Goal: Information Seeking & Learning: Check status

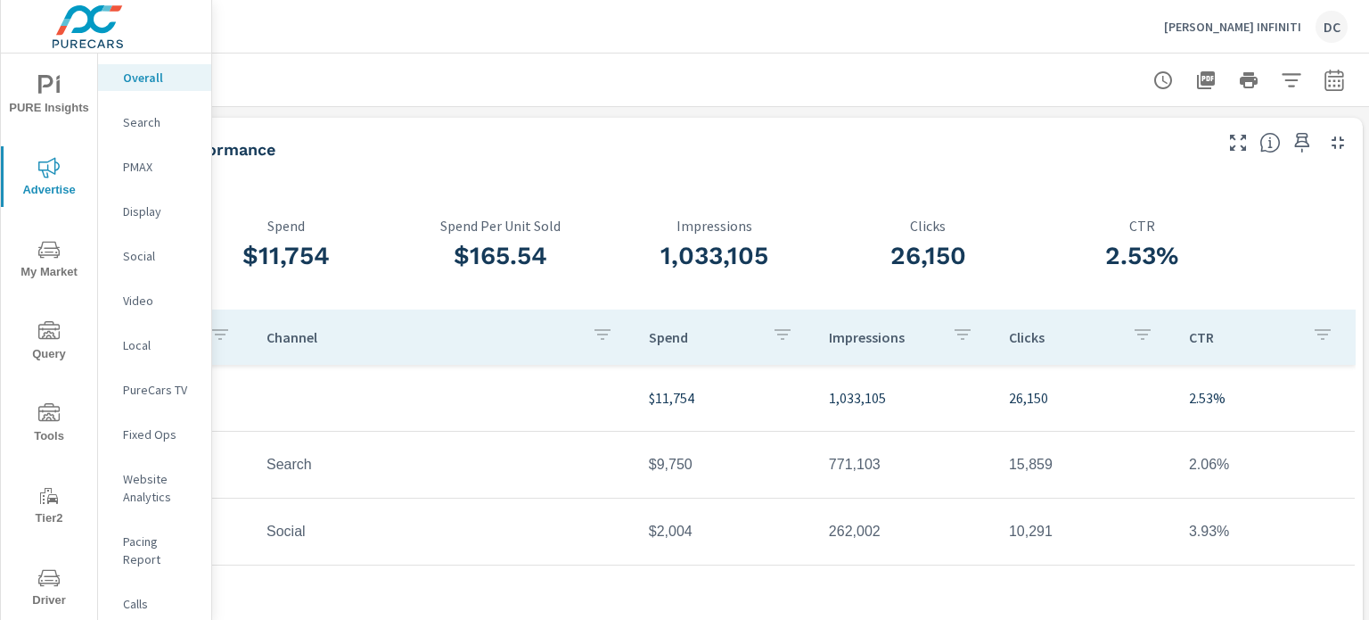
scroll to position [0, 175]
click at [1319, 78] on icon "button" at bounding box center [1329, 80] width 21 height 21
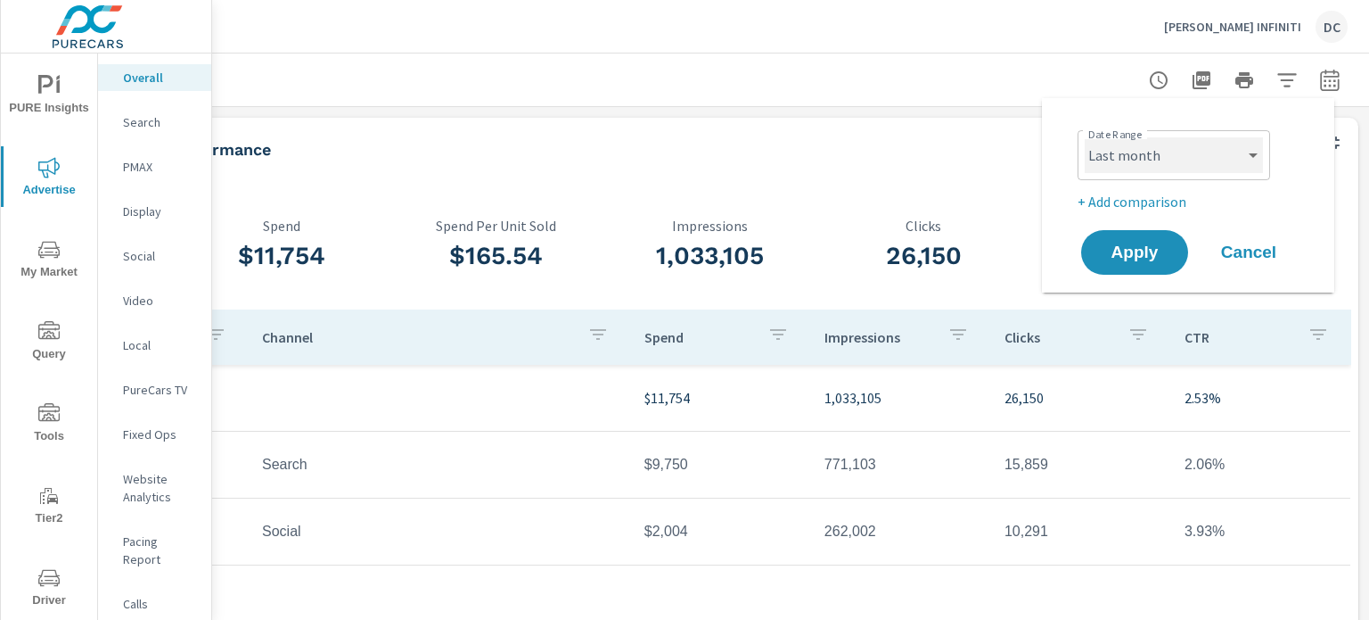
click at [1222, 144] on select "Custom [DATE] Last week Last 7 days Last 14 days Last 30 days Last 45 days Last…" at bounding box center [1174, 155] width 178 height 36
click at [1085, 137] on select "Custom [DATE] Last week Last 7 days Last 14 days Last 30 days Last 45 days Last…" at bounding box center [1174, 155] width 178 height 36
select select "Month to date"
click at [1130, 244] on span "Apply" at bounding box center [1134, 252] width 73 height 17
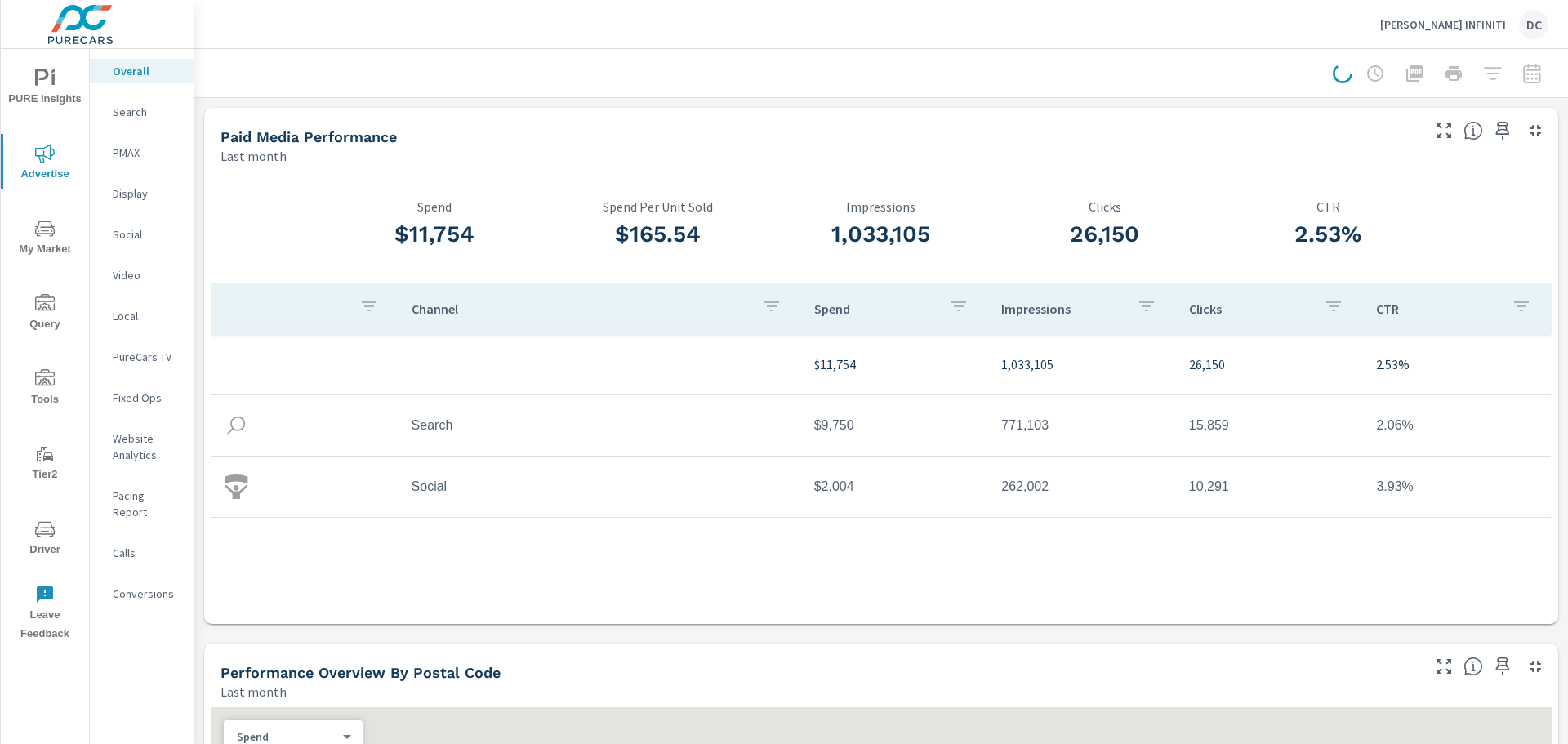
scroll to position [0, 0]
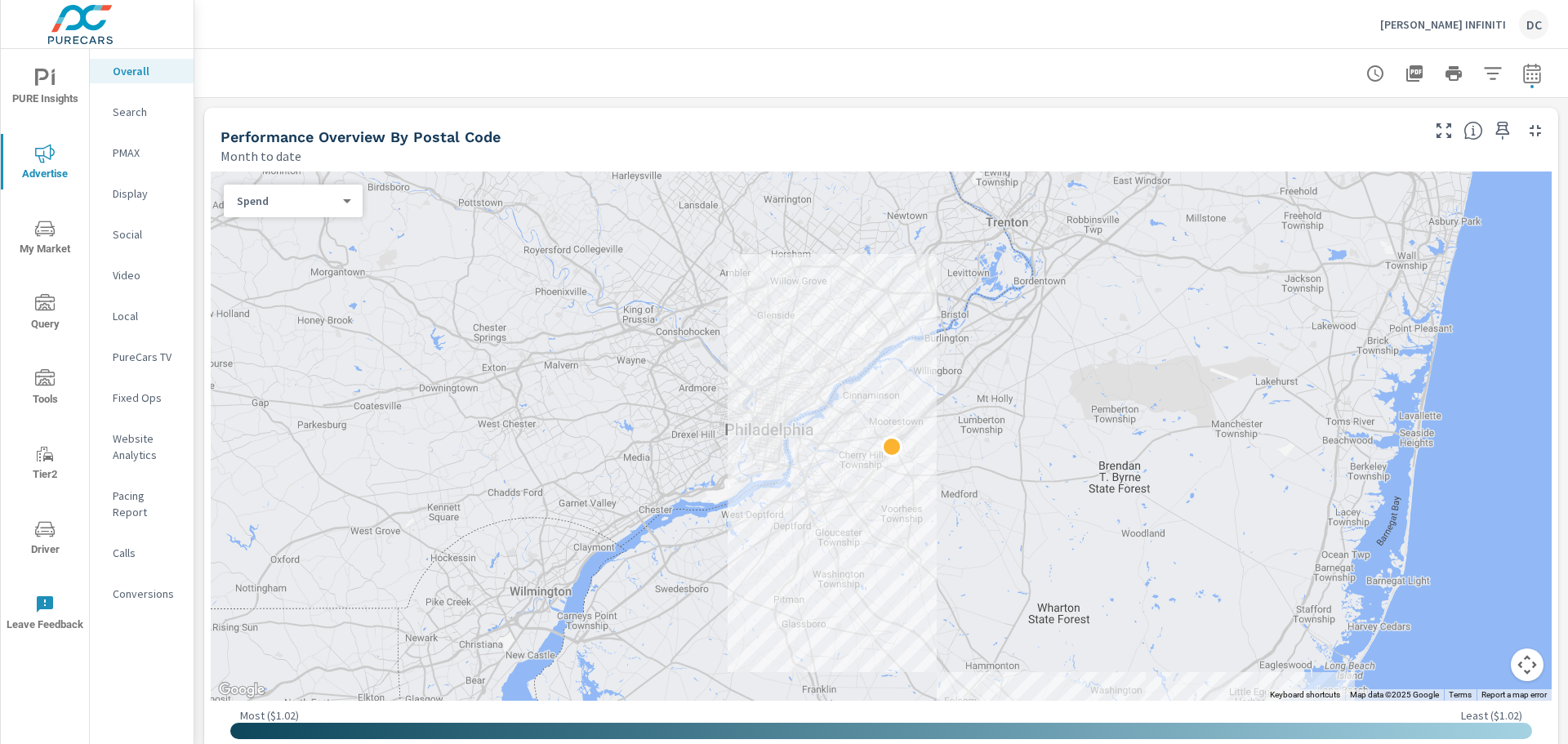
scroll to position [572, 0]
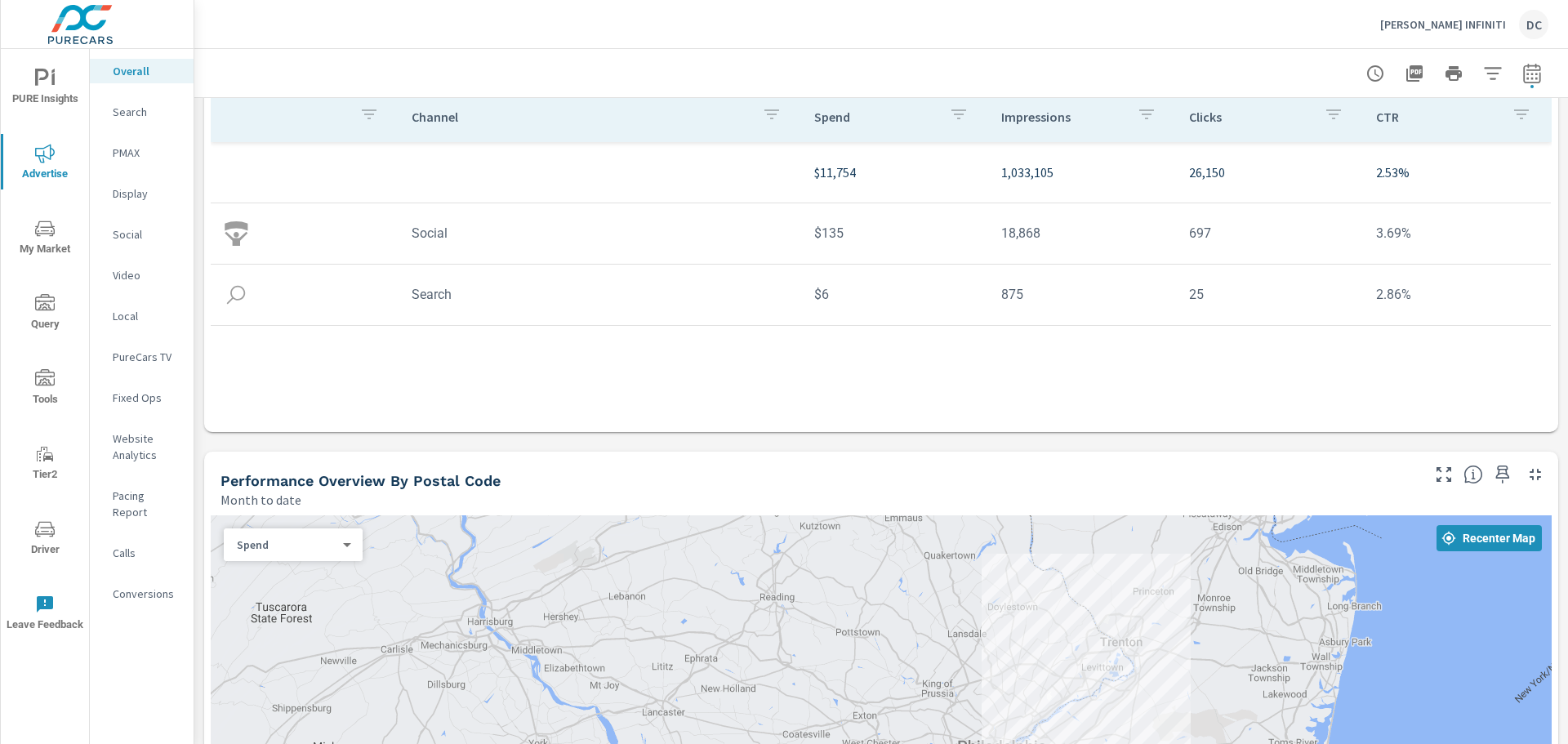
scroll to position [163, 0]
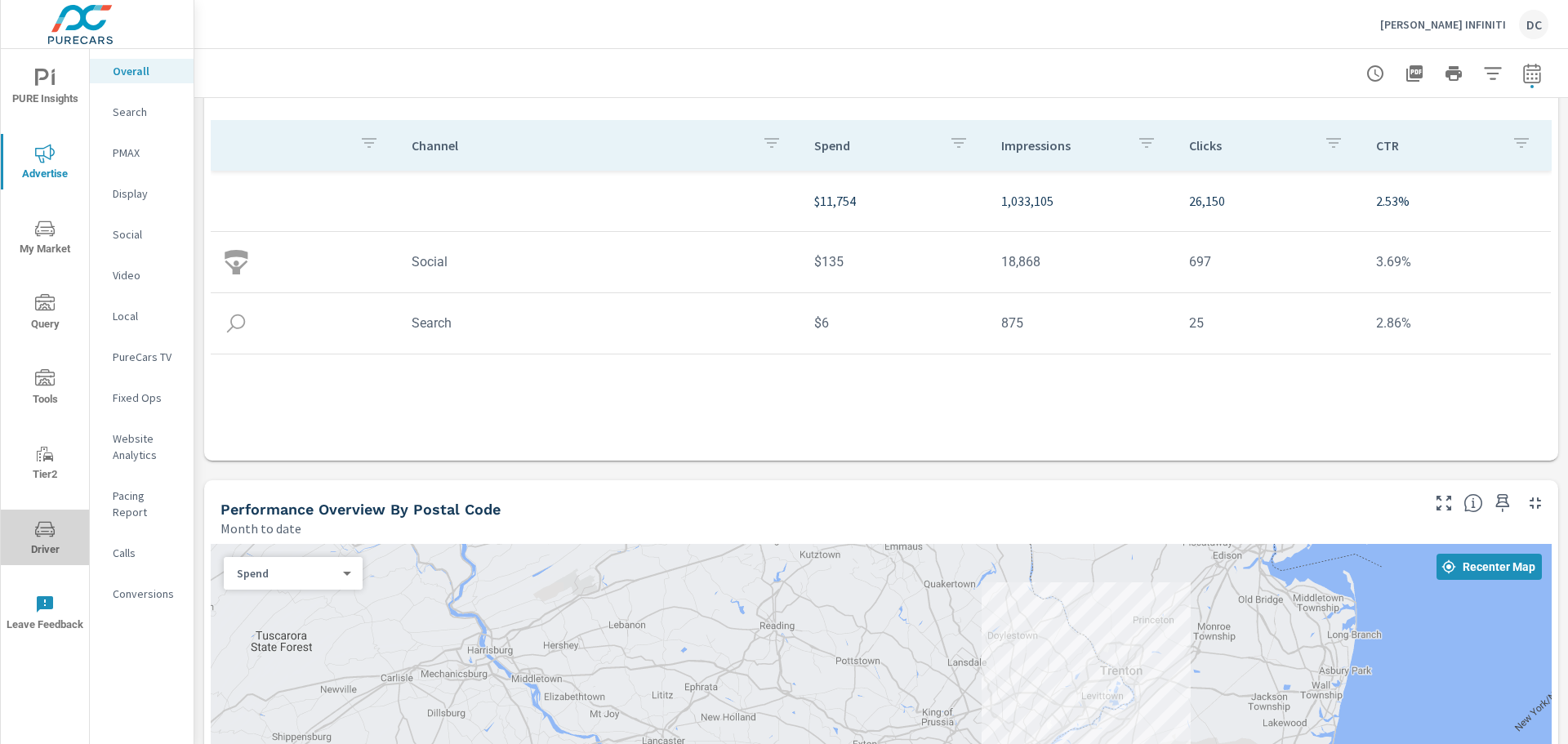
click at [49, 530] on icon "nav menu" at bounding box center [44, 529] width 19 height 19
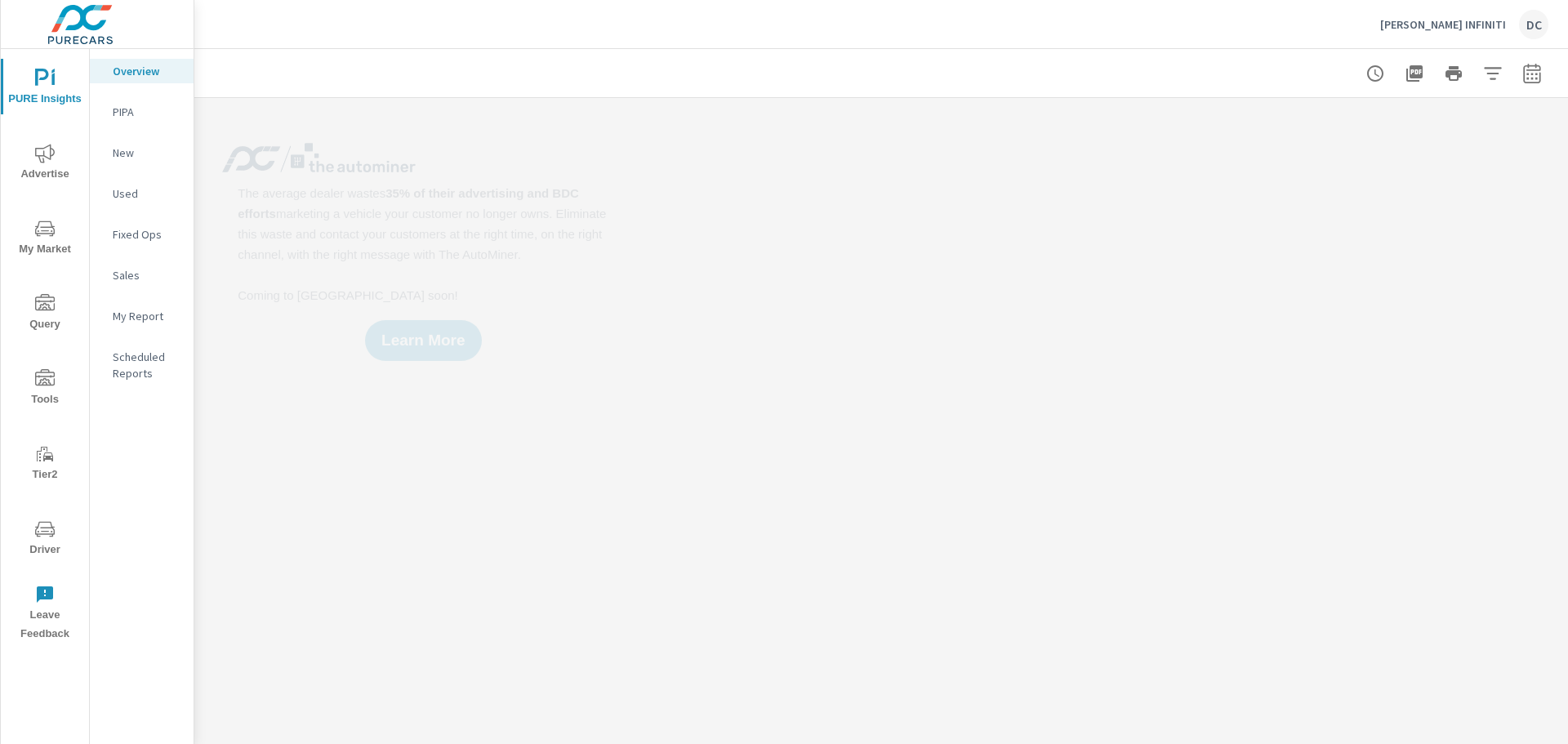
click at [55, 155] on icon "nav menu" at bounding box center [44, 153] width 19 height 19
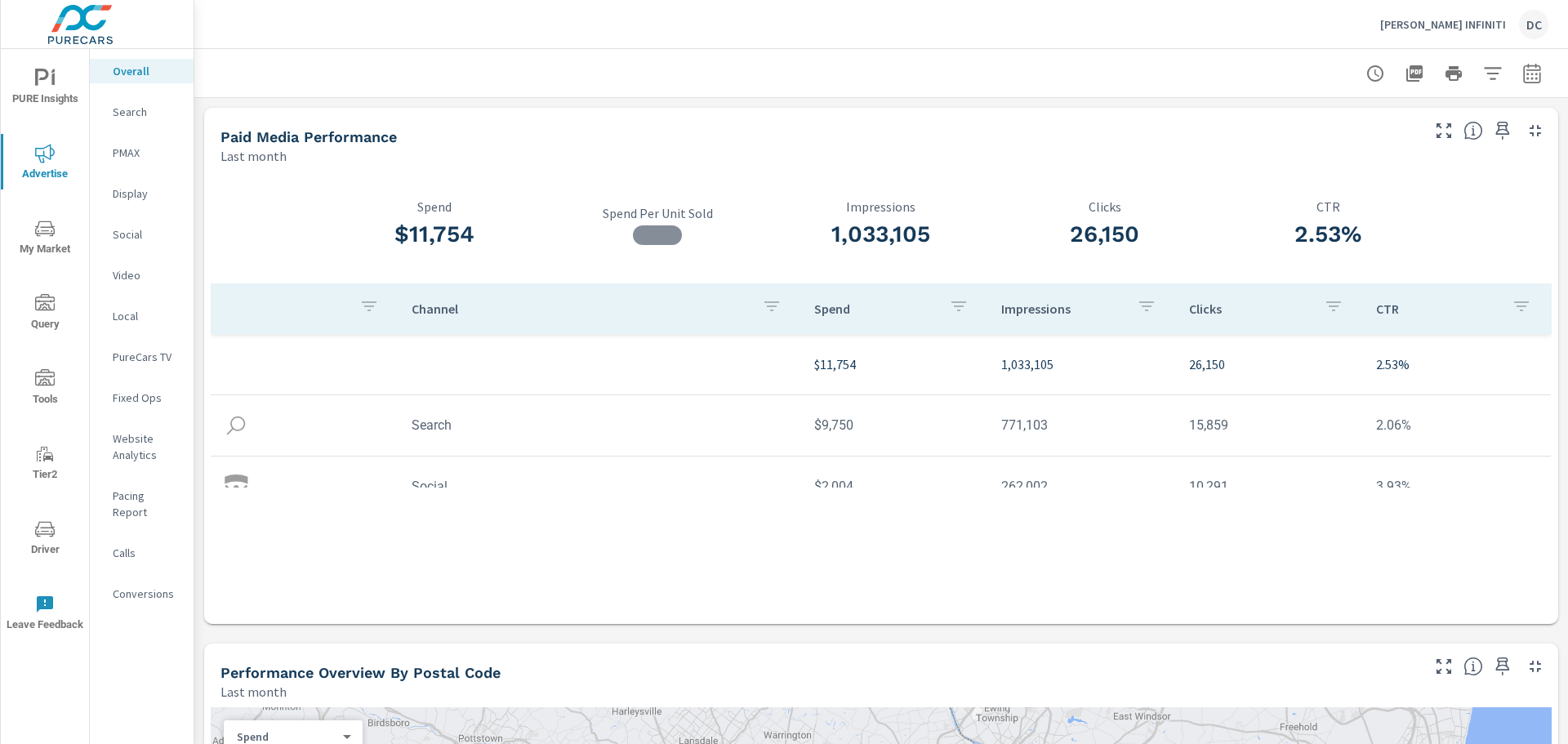
click at [1537, 71] on div at bounding box center [881, 72] width 1374 height 49
click at [1532, 71] on button "button" at bounding box center [1532, 73] width 33 height 33
select select "Last month"
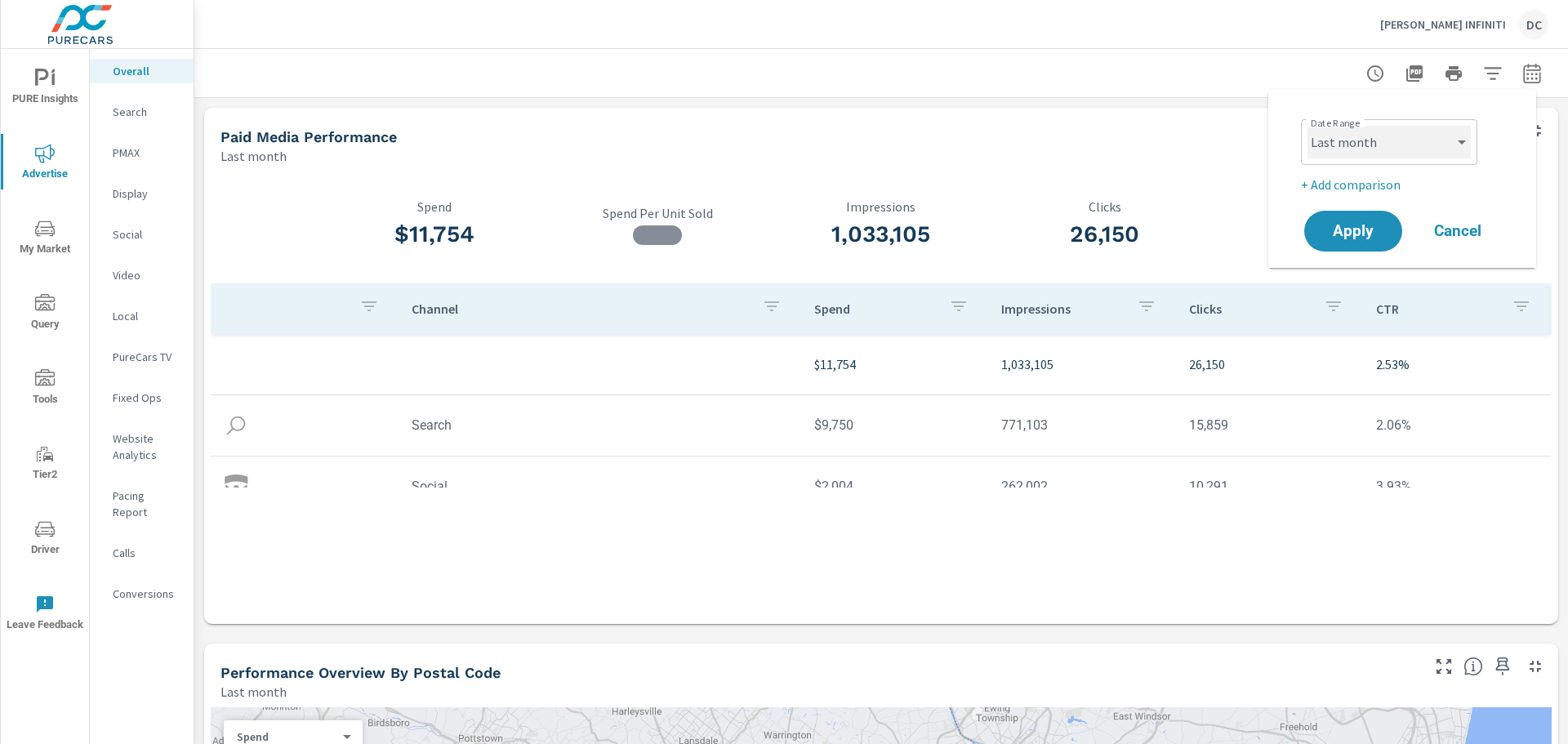
click at [1392, 146] on select "Custom [DATE] Last week Last 7 days Last 14 days Last 30 days Last 45 days Last…" at bounding box center [1388, 142] width 163 height 33
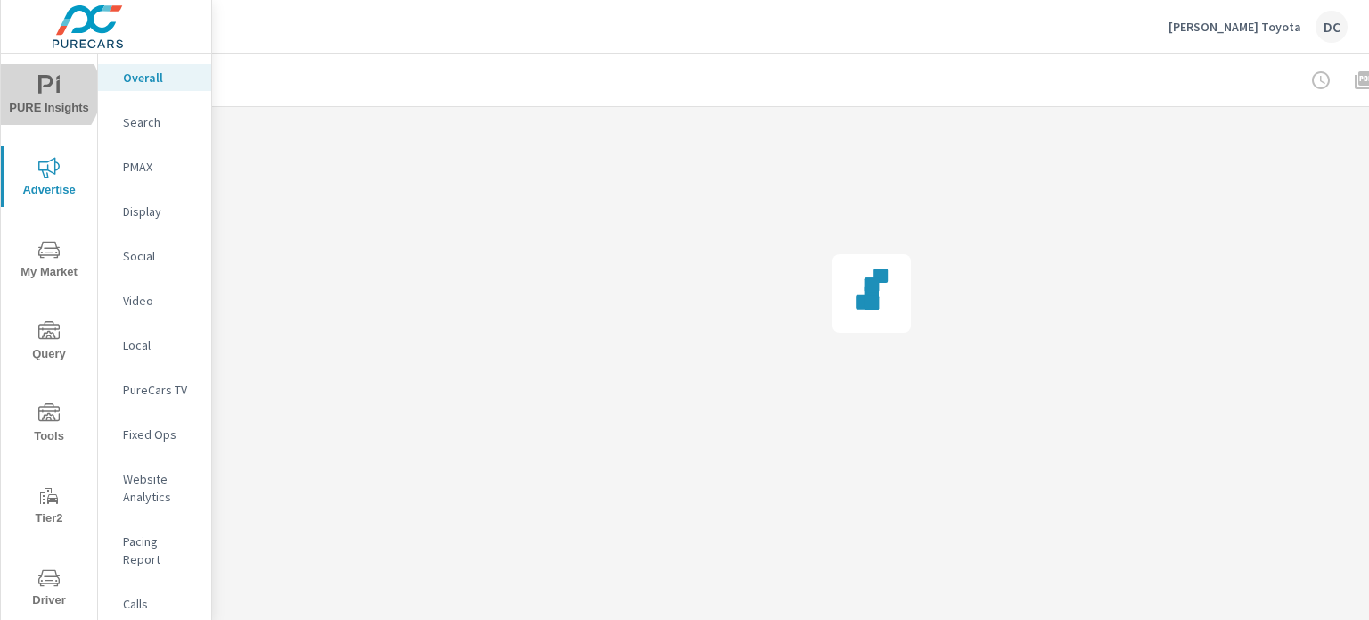
click at [39, 92] on icon "nav menu" at bounding box center [48, 85] width 21 height 21
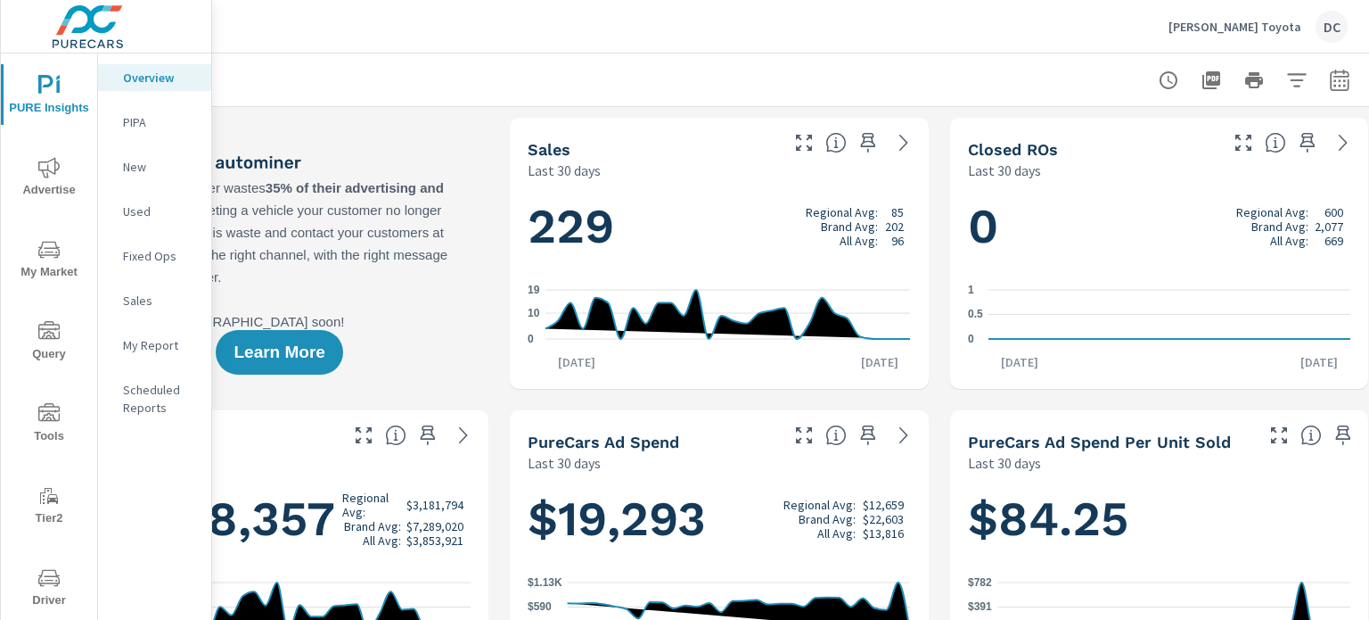
scroll to position [0, 175]
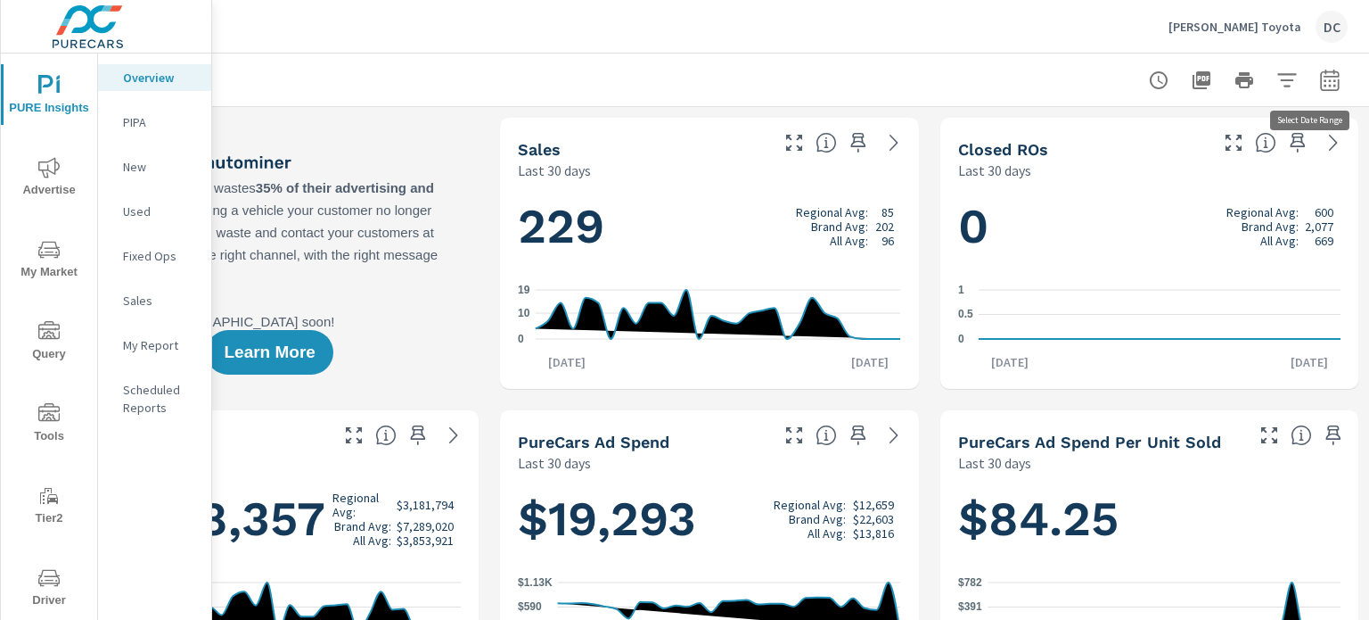
click at [1328, 78] on button "button" at bounding box center [1330, 80] width 36 height 36
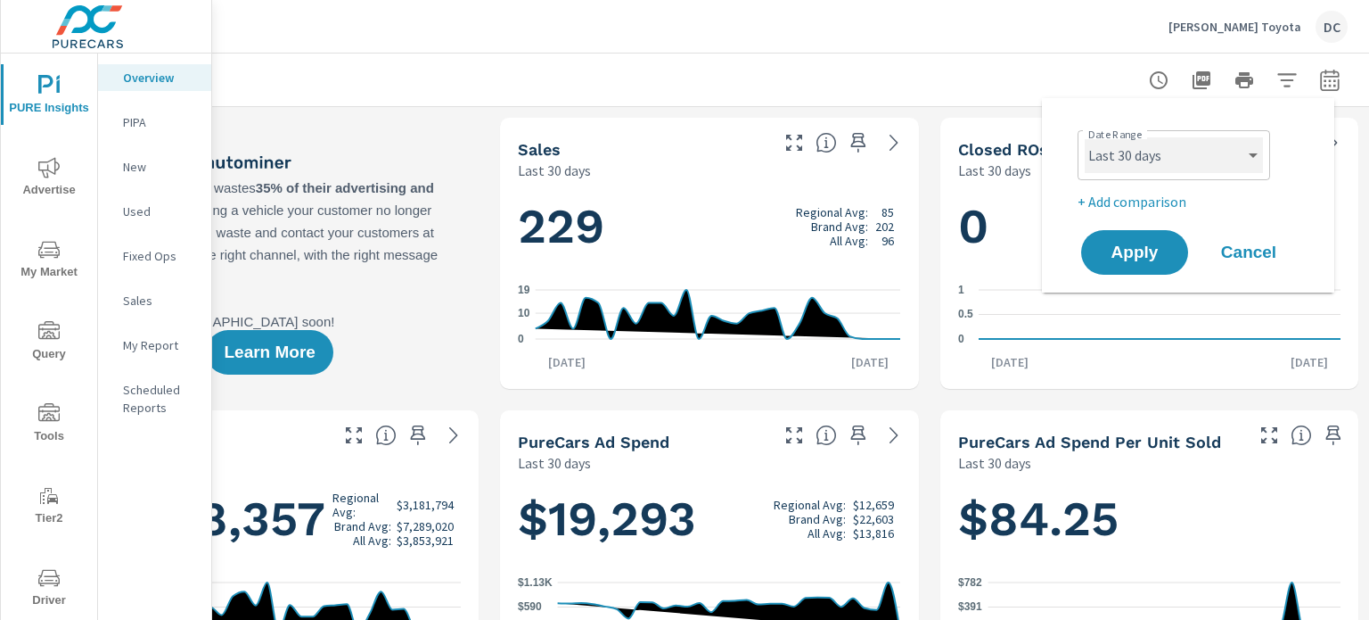
click at [1195, 156] on select "Custom [DATE] Last week Last 7 days Last 14 days Last 30 days Last 45 days Last…" at bounding box center [1174, 155] width 178 height 36
click at [1085, 137] on select "Custom [DATE] Last week Last 7 days Last 14 days Last 30 days Last 45 days Last…" at bounding box center [1174, 155] width 178 height 36
select select "Month to date"
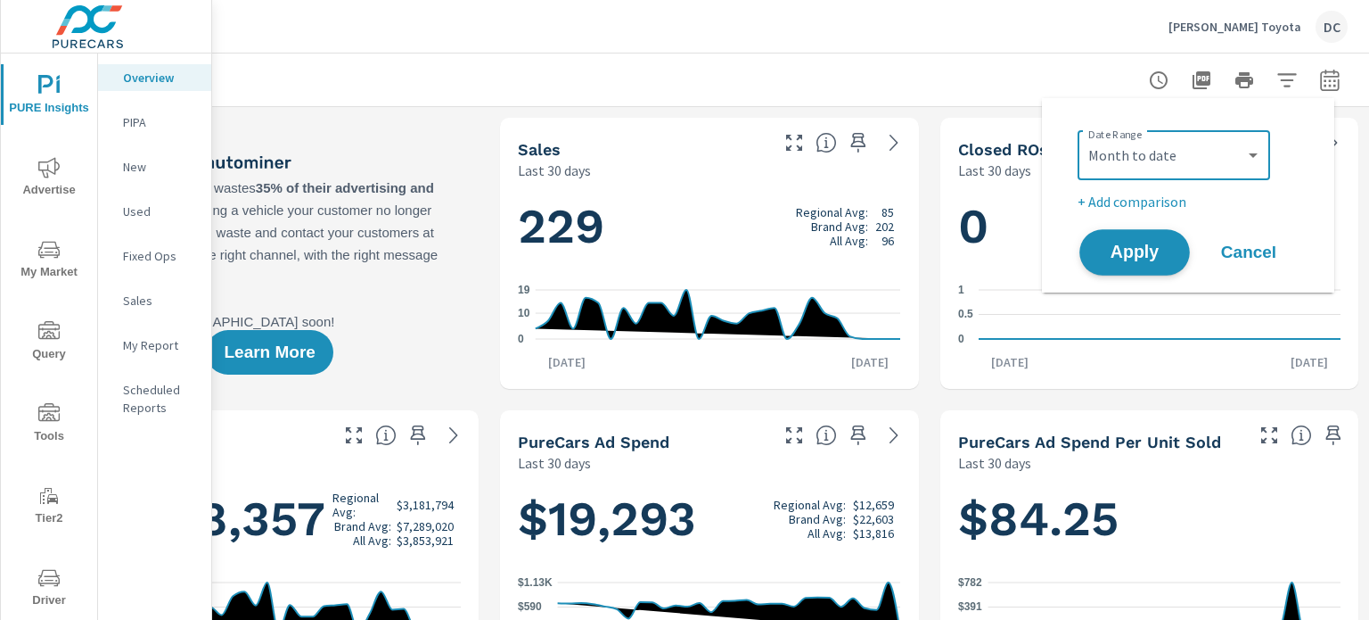
click at [1115, 245] on span "Apply" at bounding box center [1134, 252] width 73 height 17
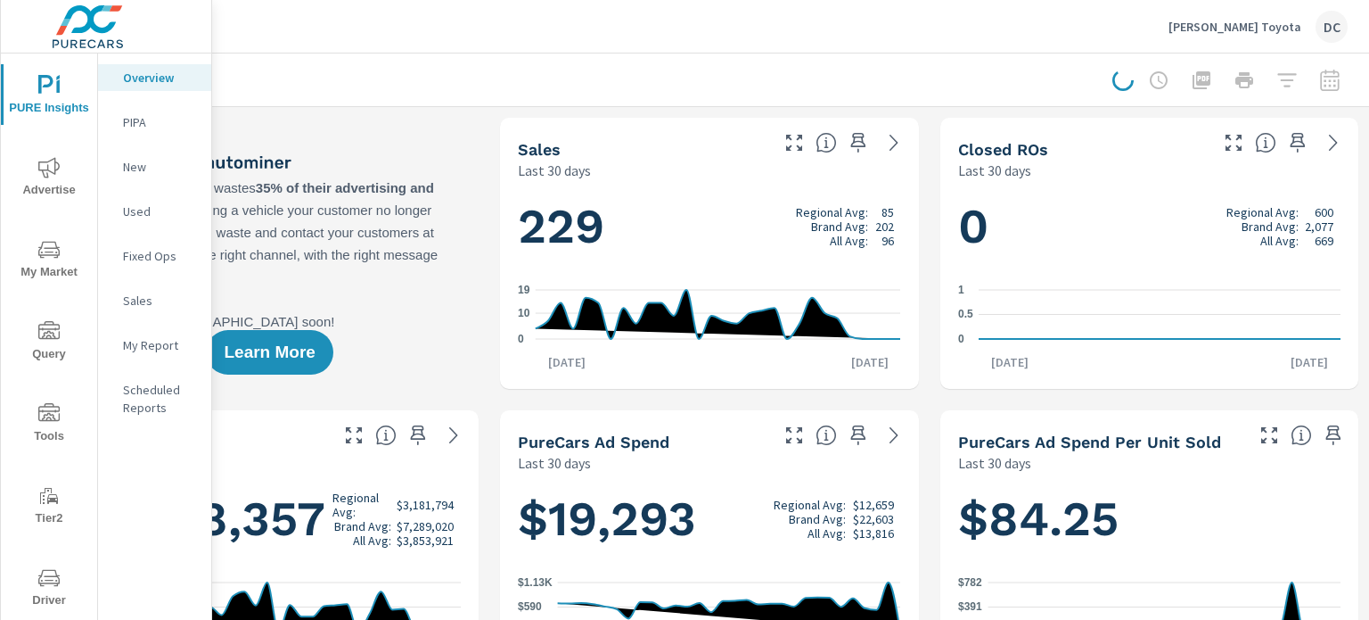
scroll to position [0, 161]
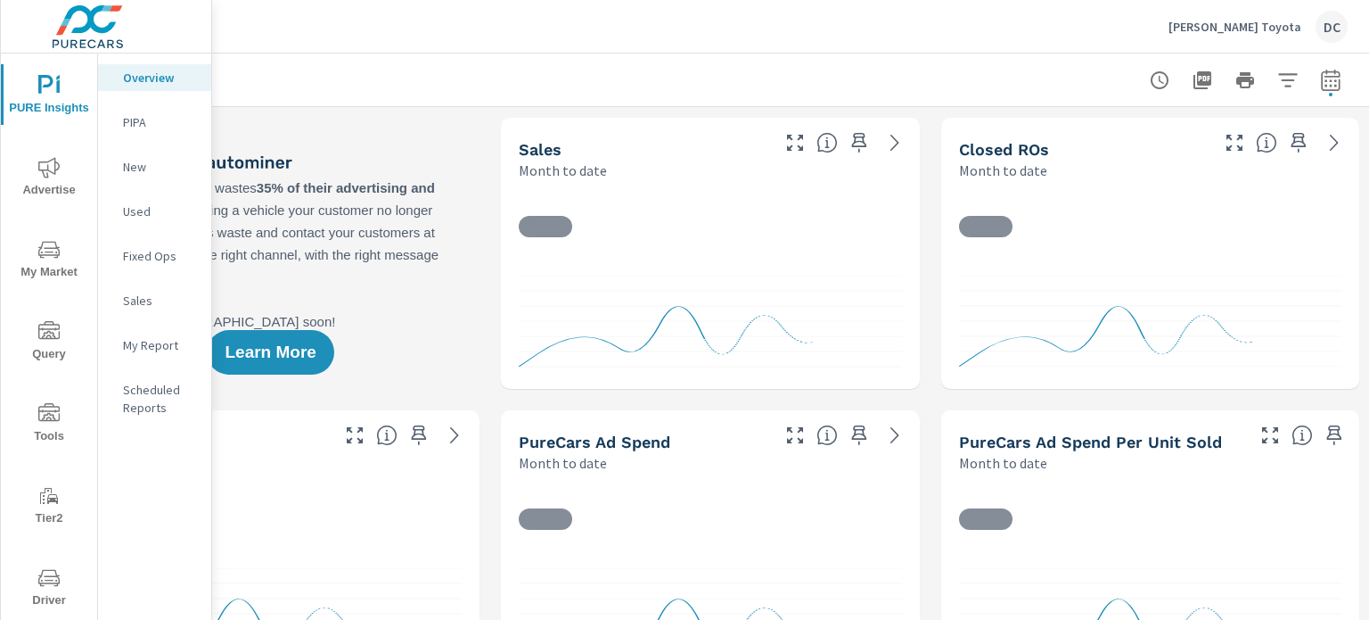
click at [53, 165] on icon "nav menu" at bounding box center [48, 167] width 21 height 21
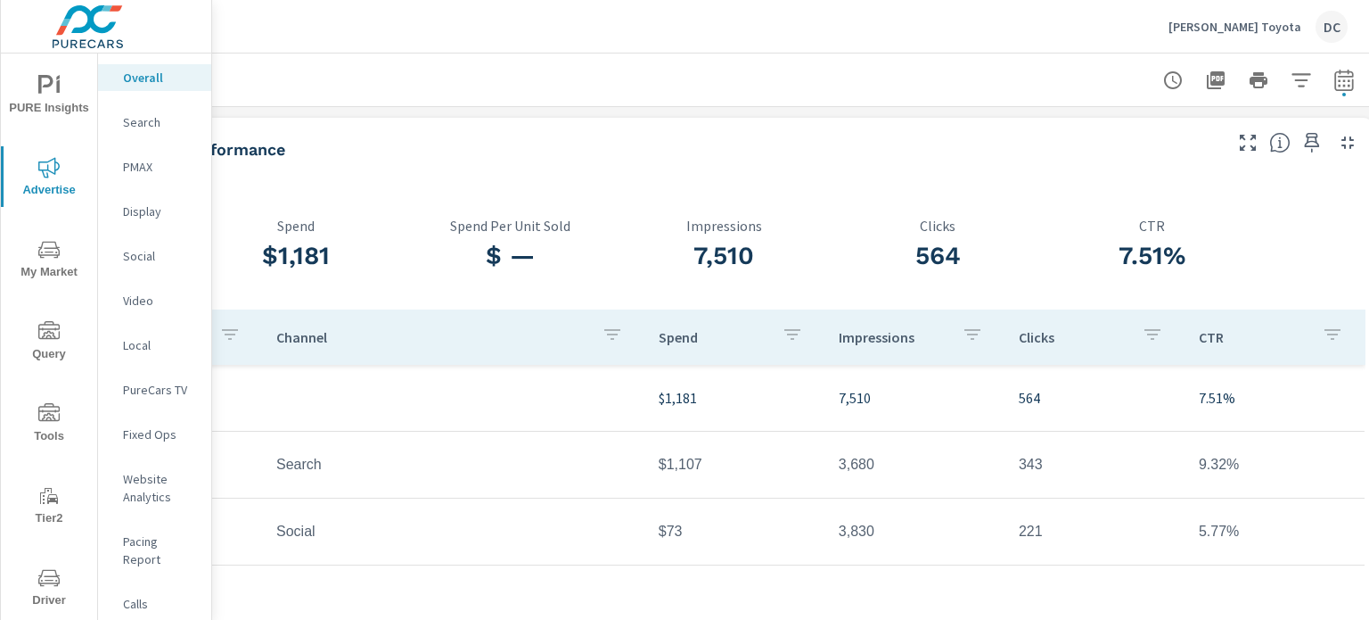
scroll to position [0, 175]
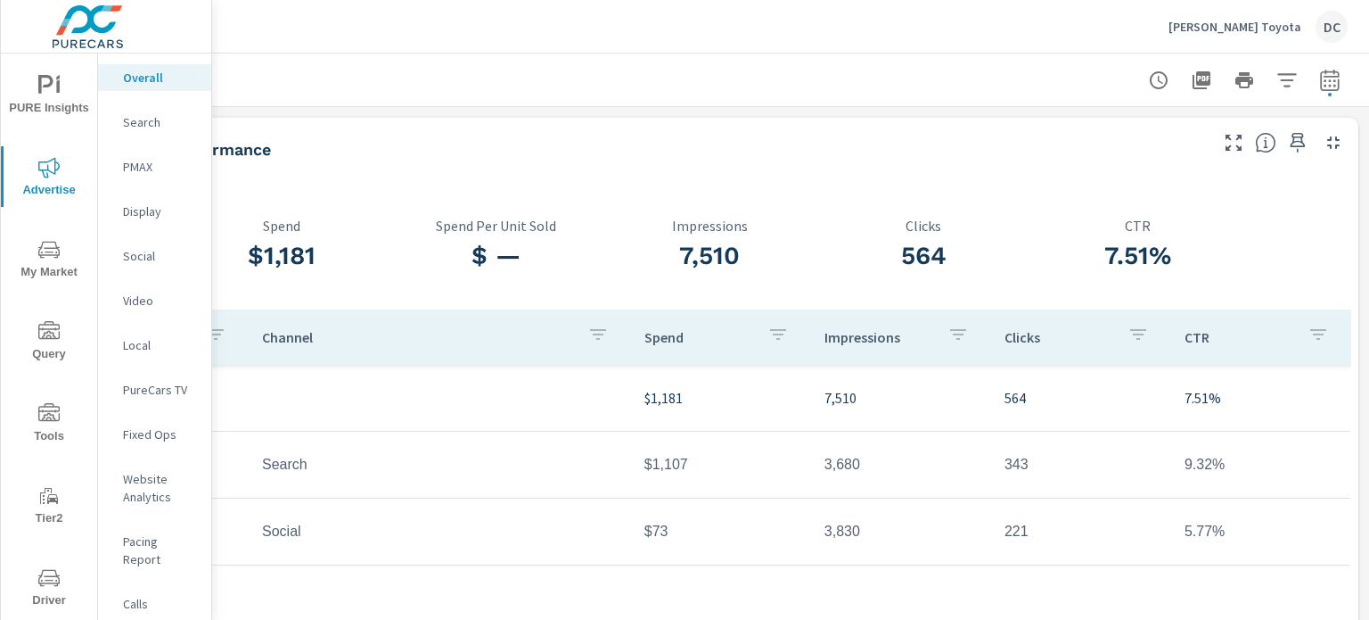
click at [1332, 72] on button "button" at bounding box center [1330, 80] width 36 height 36
select select "Month to date"
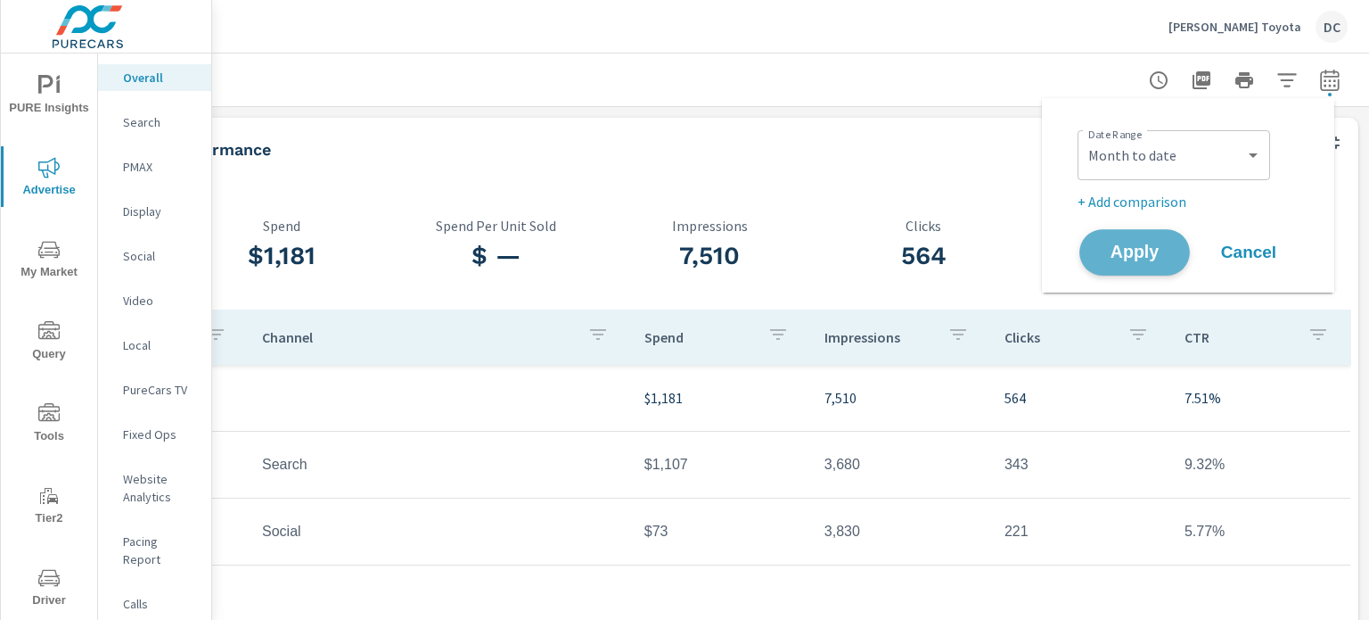
click at [1158, 234] on button "Apply" at bounding box center [1135, 252] width 111 height 46
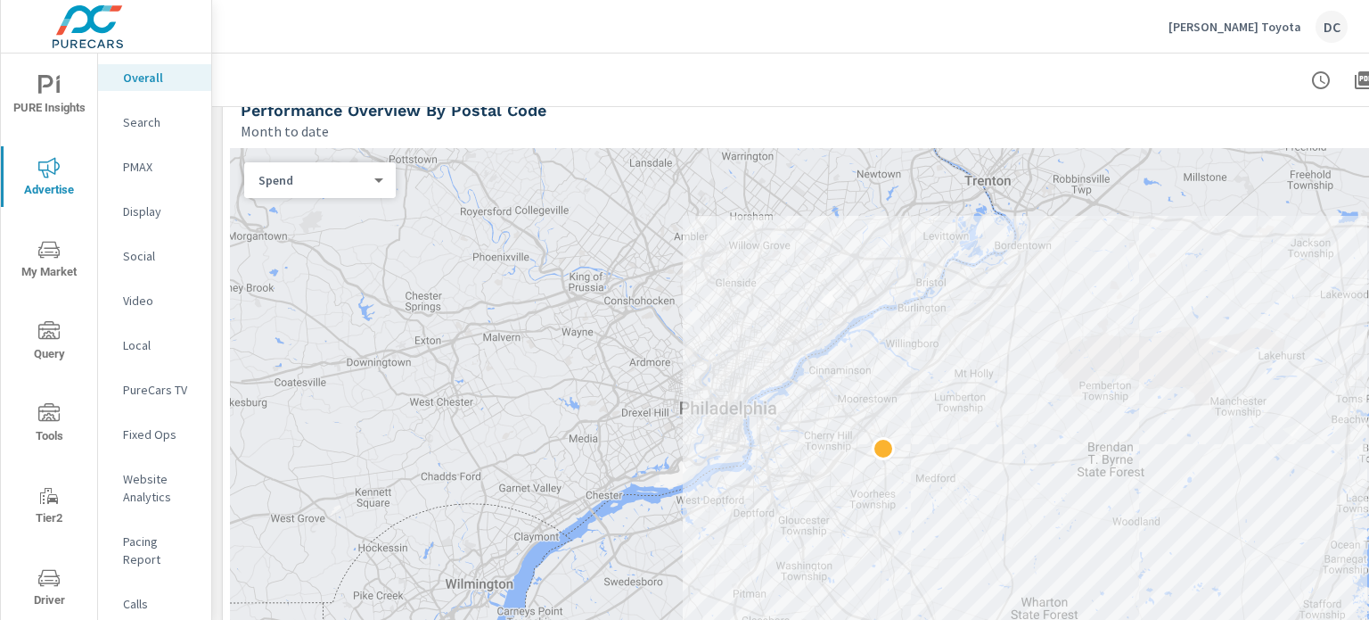
scroll to position [738, 0]
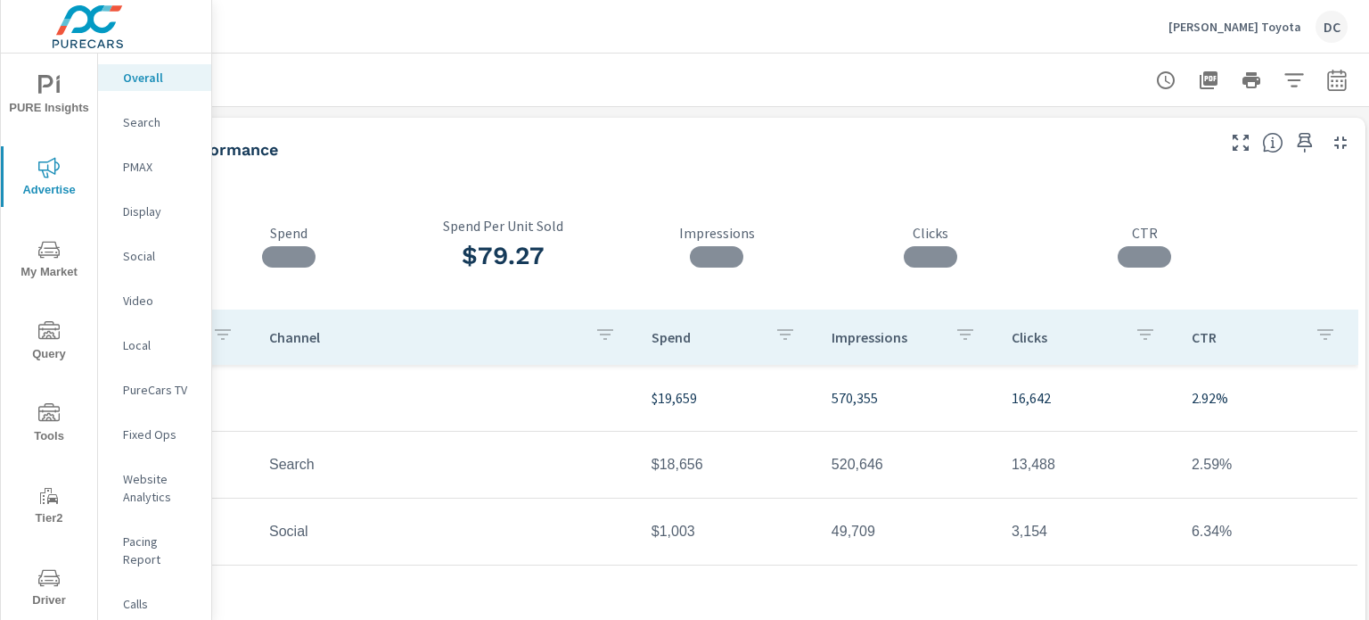
scroll to position [0, 175]
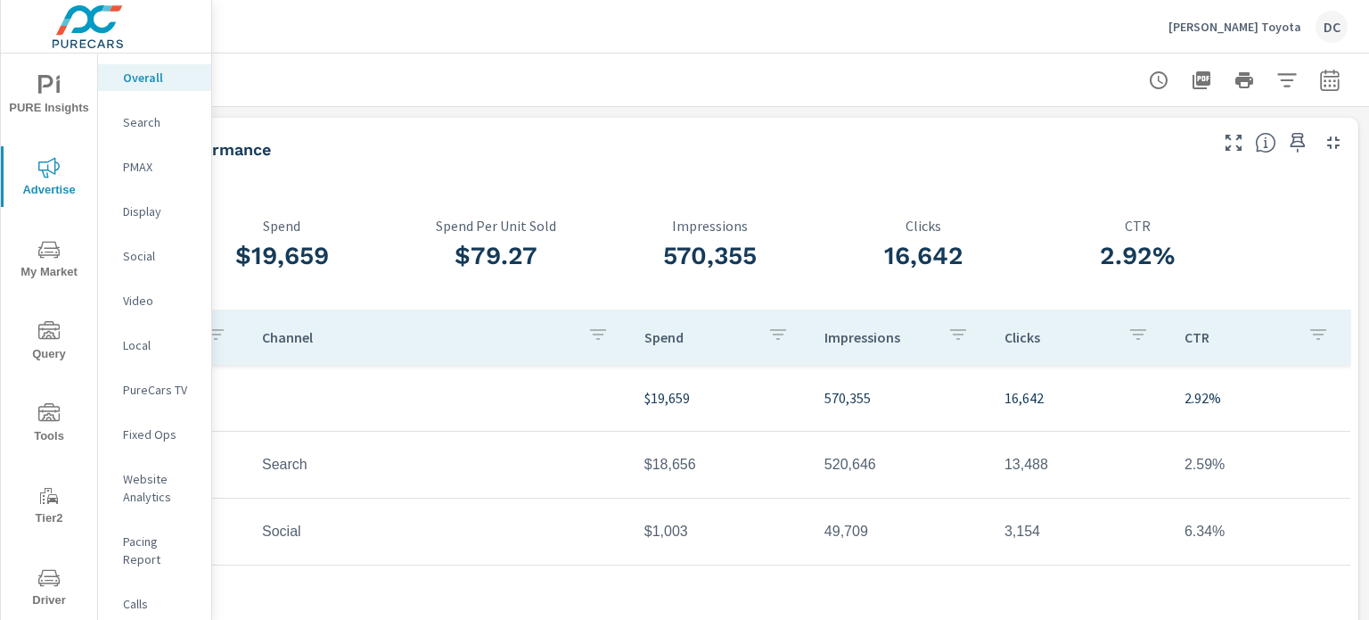
click at [1319, 85] on icon "button" at bounding box center [1329, 80] width 21 height 21
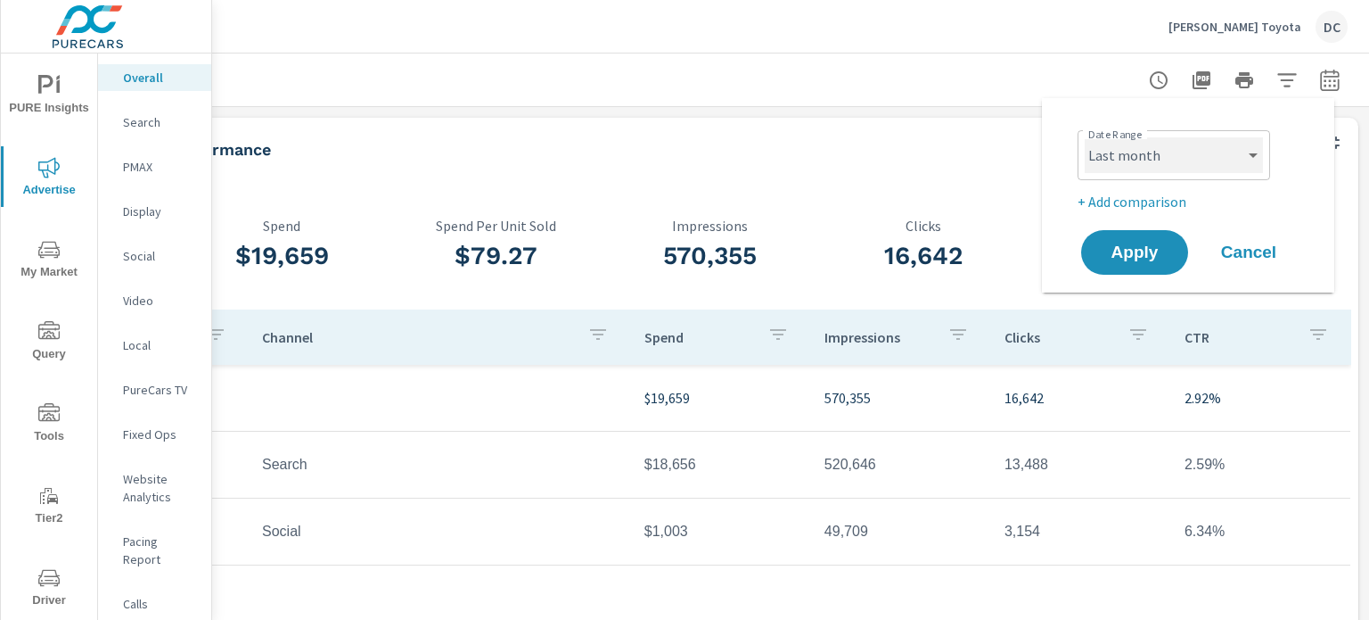
click at [1207, 158] on select "Custom [DATE] Last week Last 7 days Last 14 days Last 30 days Last 45 days Last…" at bounding box center [1174, 155] width 178 height 36
click at [1085, 137] on select "Custom [DATE] Last week Last 7 days Last 14 days Last 30 days Last 45 days Last…" at bounding box center [1174, 155] width 178 height 36
select select "custom"
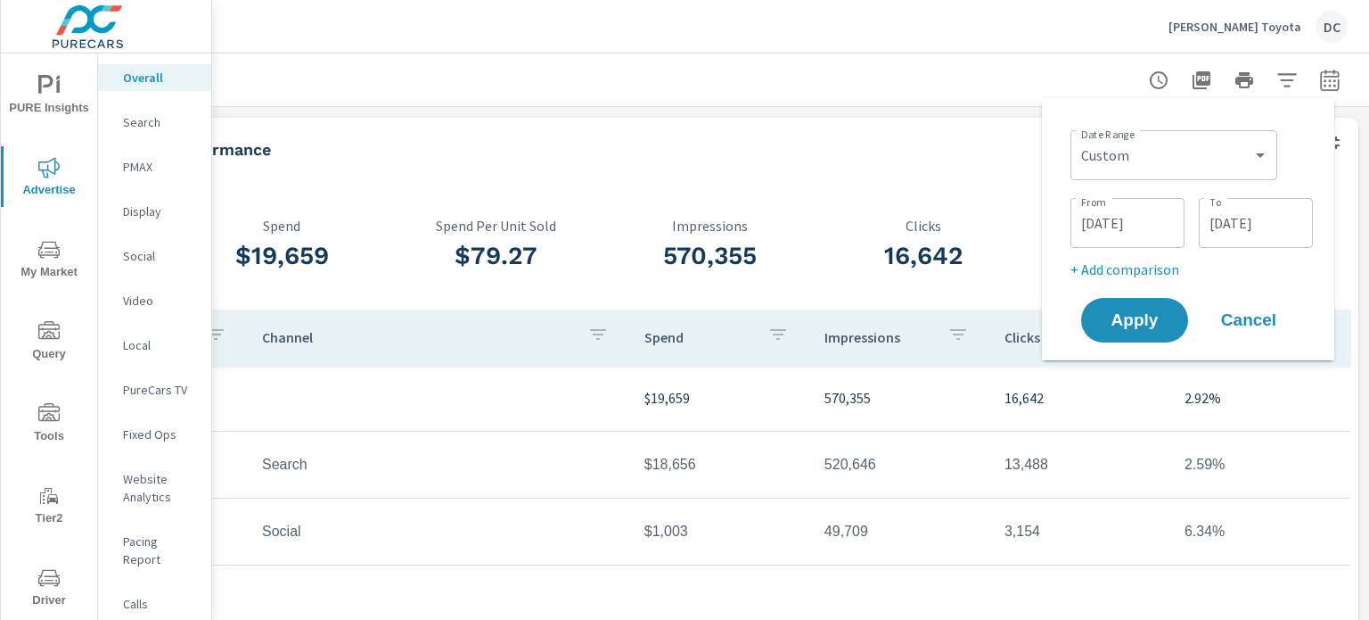
click at [1159, 224] on input "08/01/2025" at bounding box center [1128, 223] width 100 height 36
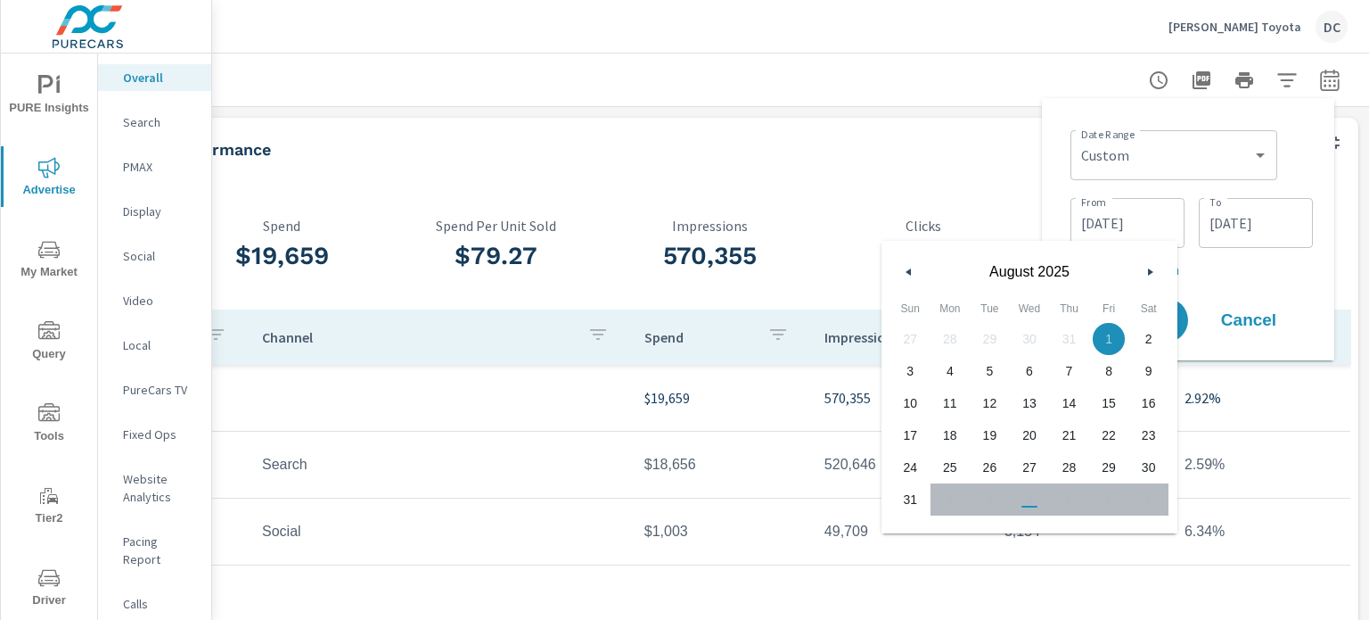
click at [1148, 274] on icon "button" at bounding box center [1152, 271] width 9 height 7
click at [917, 374] on span "3" at bounding box center [911, 370] width 40 height 23
type input "08/03/2025"
click at [1147, 269] on button "button" at bounding box center [1149, 271] width 21 height 21
click at [1217, 228] on input "08/31/2025" at bounding box center [1256, 223] width 100 height 36
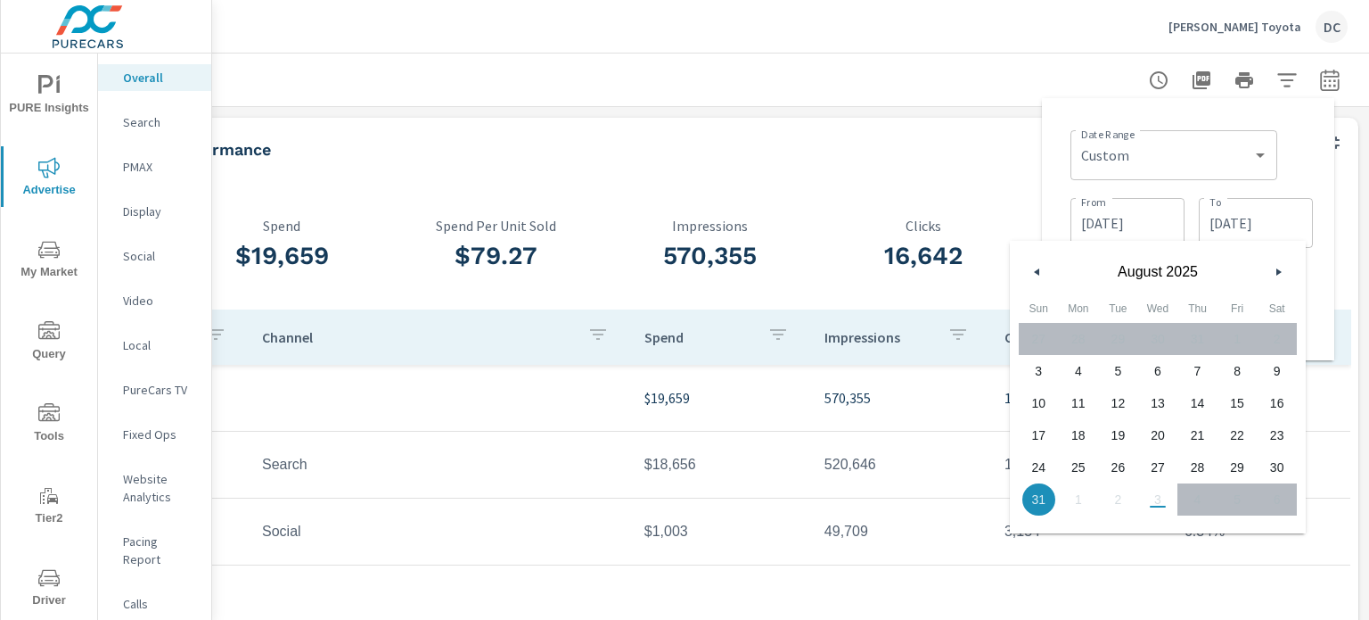
click at [1279, 269] on icon "button" at bounding box center [1281, 271] width 9 height 7
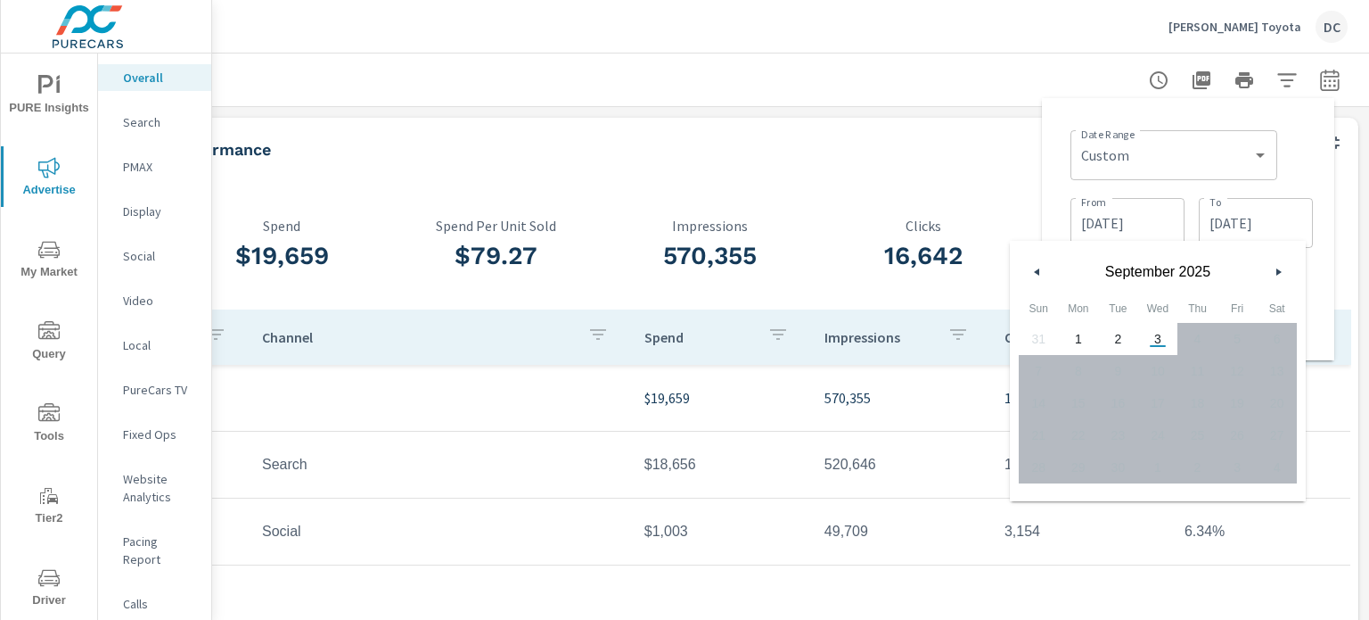
click at [1161, 341] on span "3" at bounding box center [1158, 338] width 40 height 23
type input "09/03/2025"
click at [1144, 226] on input "08/03/2025" at bounding box center [1128, 223] width 100 height 36
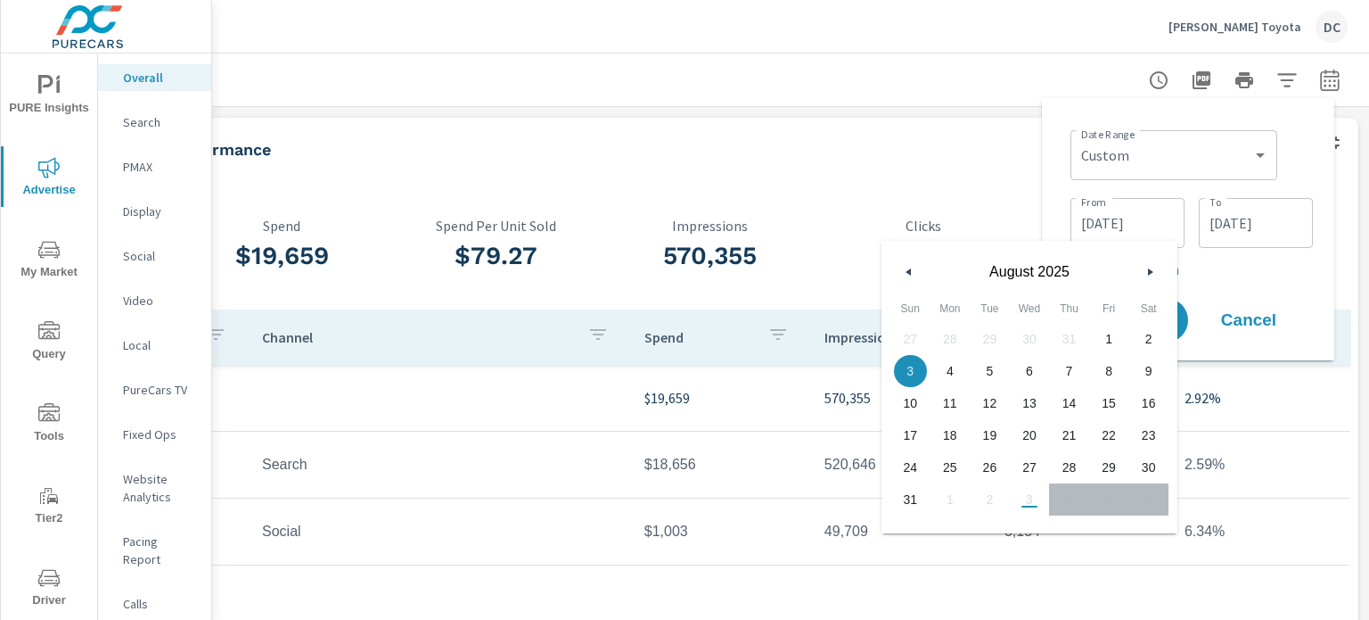
click at [1149, 275] on button "button" at bounding box center [1149, 271] width 21 height 21
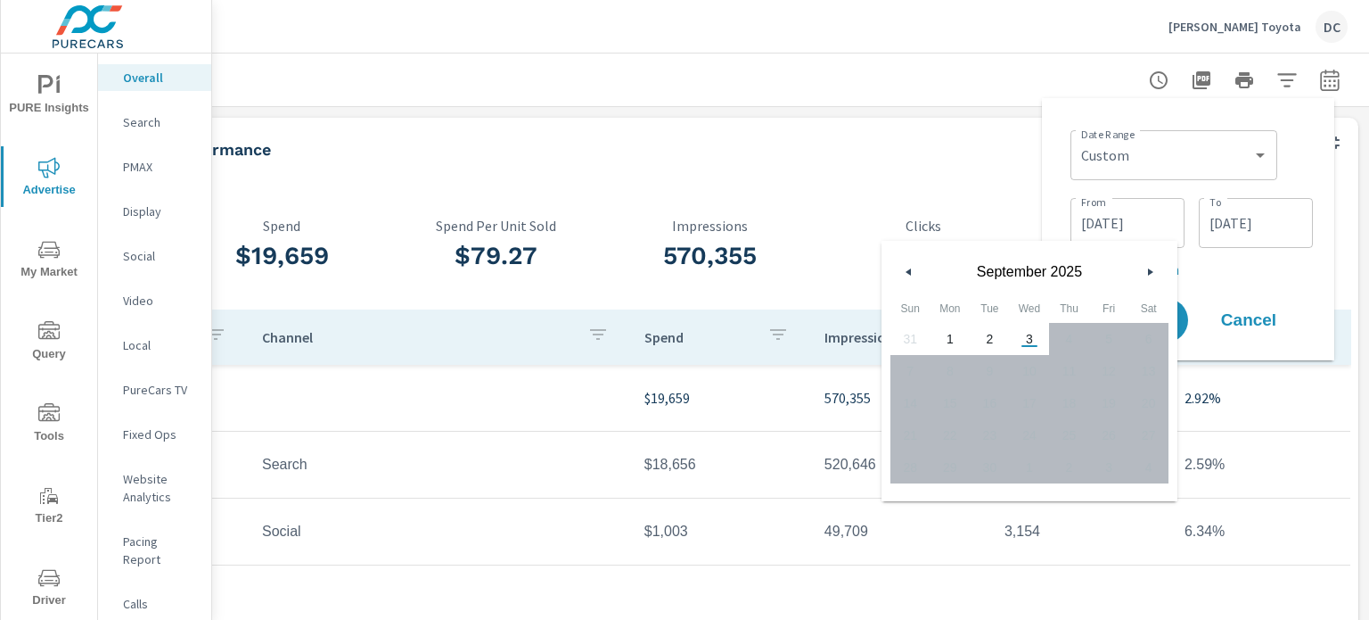
click at [1031, 340] on span "3" at bounding box center [1030, 338] width 40 height 23
type input "09/03/2025"
click at [1228, 278] on p "+ Add comparison" at bounding box center [1192, 269] width 242 height 21
select select "Previous period"
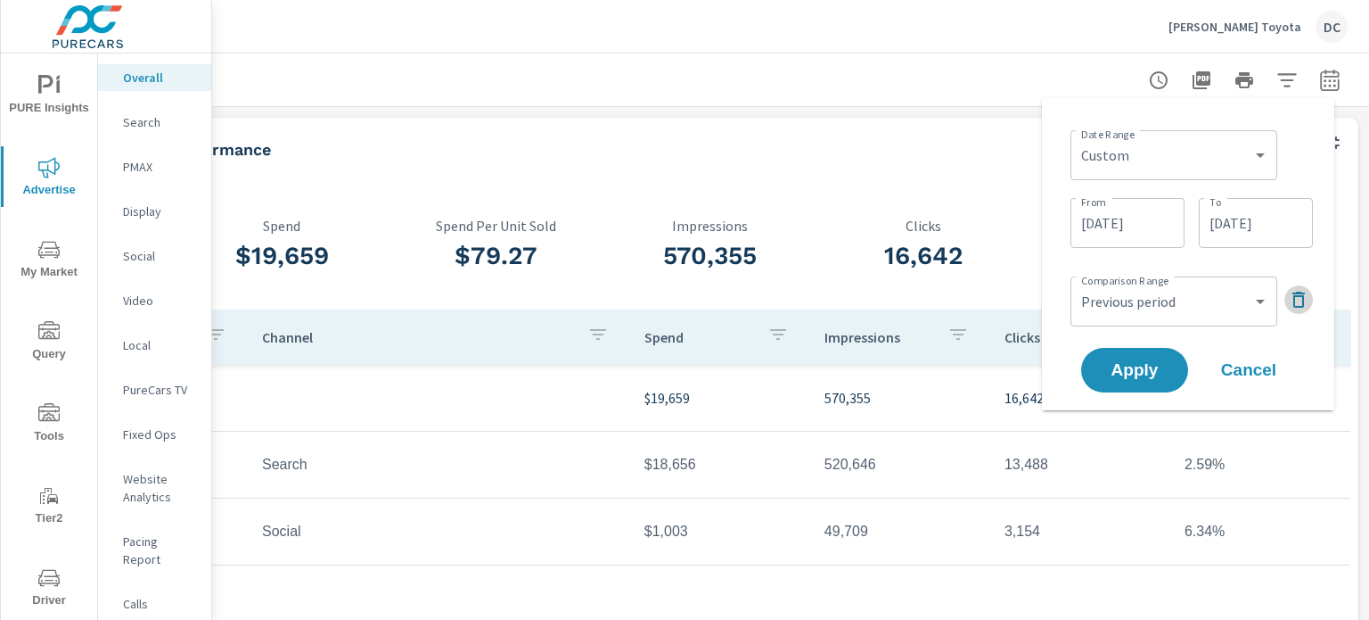
click at [1288, 298] on icon "button" at bounding box center [1298, 299] width 21 height 21
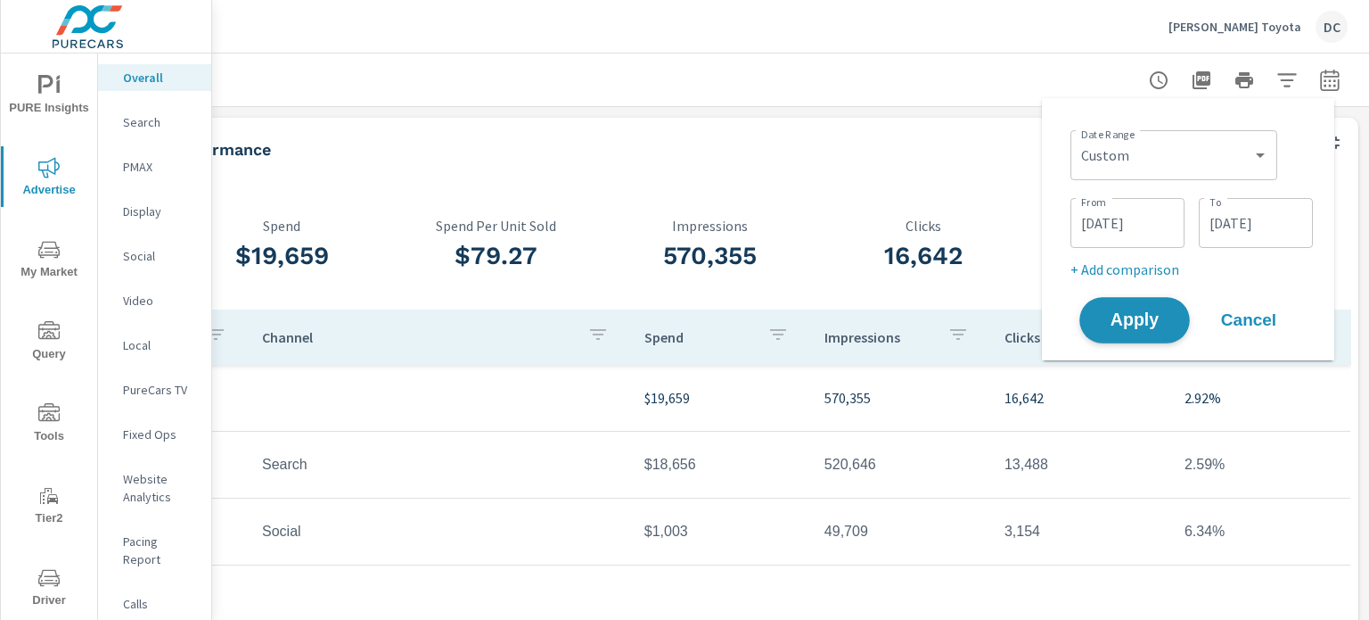
click at [1171, 309] on button "Apply" at bounding box center [1135, 320] width 111 height 46
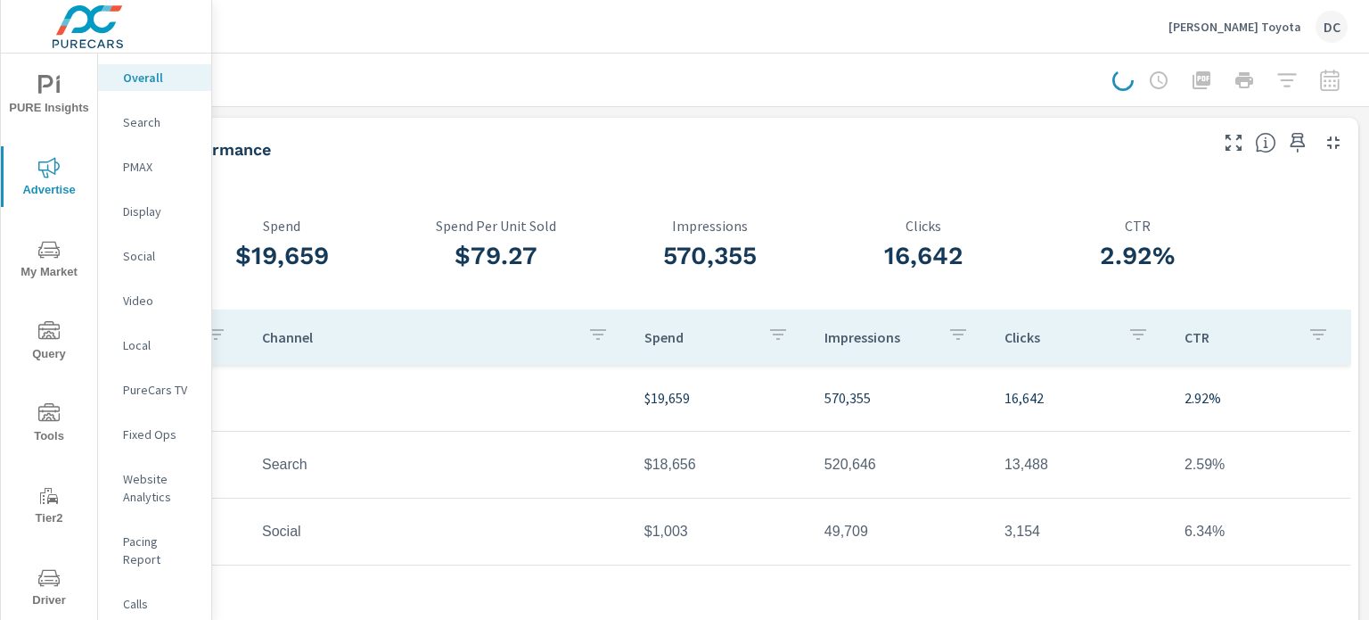
scroll to position [0, 161]
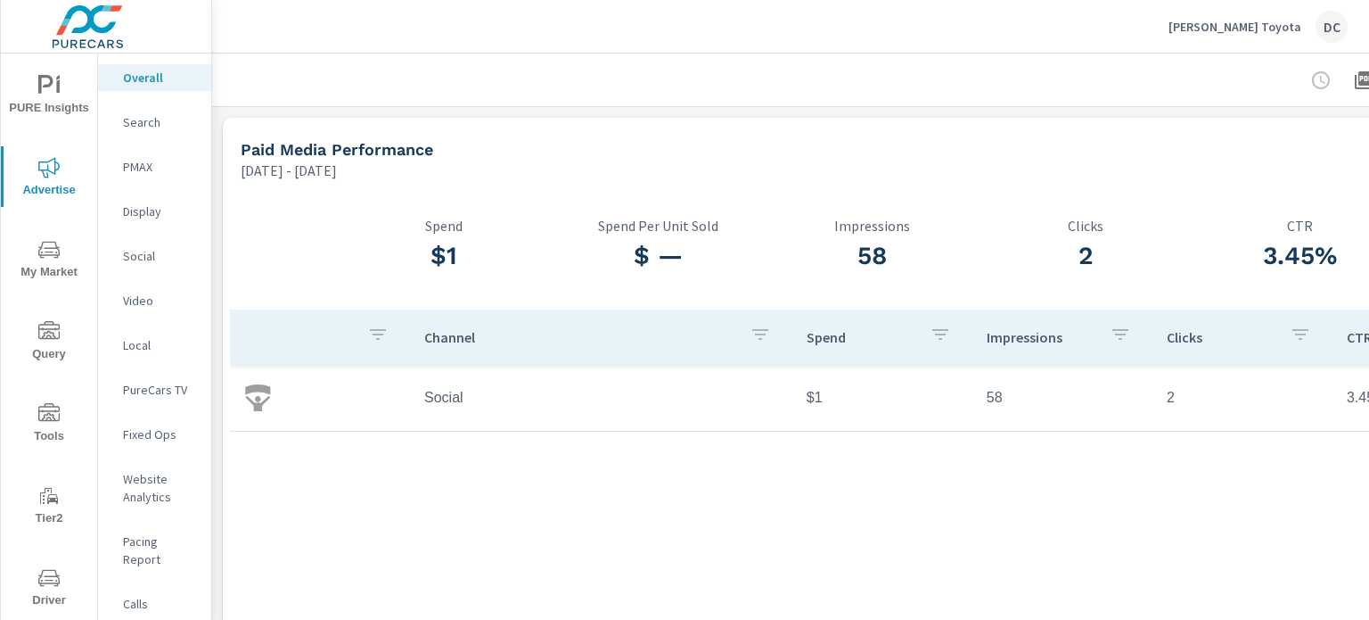
click at [1251, 31] on p "Holman Toyota" at bounding box center [1235, 27] width 133 height 16
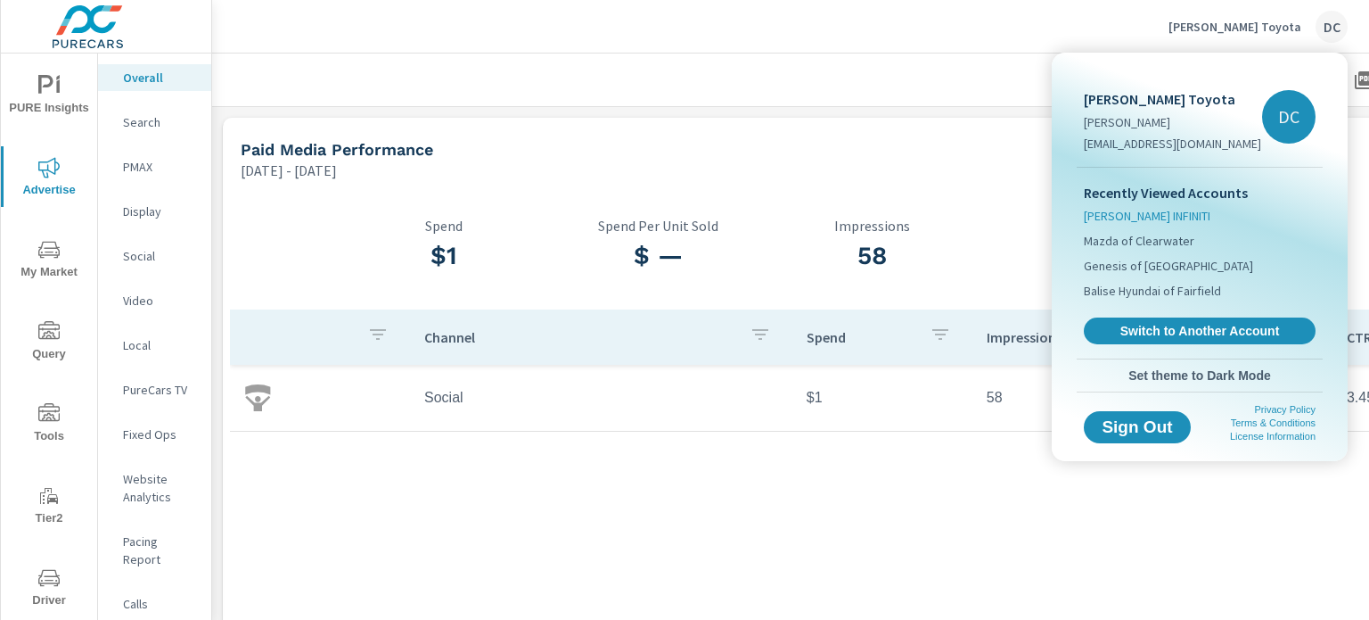
click at [1150, 210] on span "[PERSON_NAME] INFINITI" at bounding box center [1147, 216] width 127 height 18
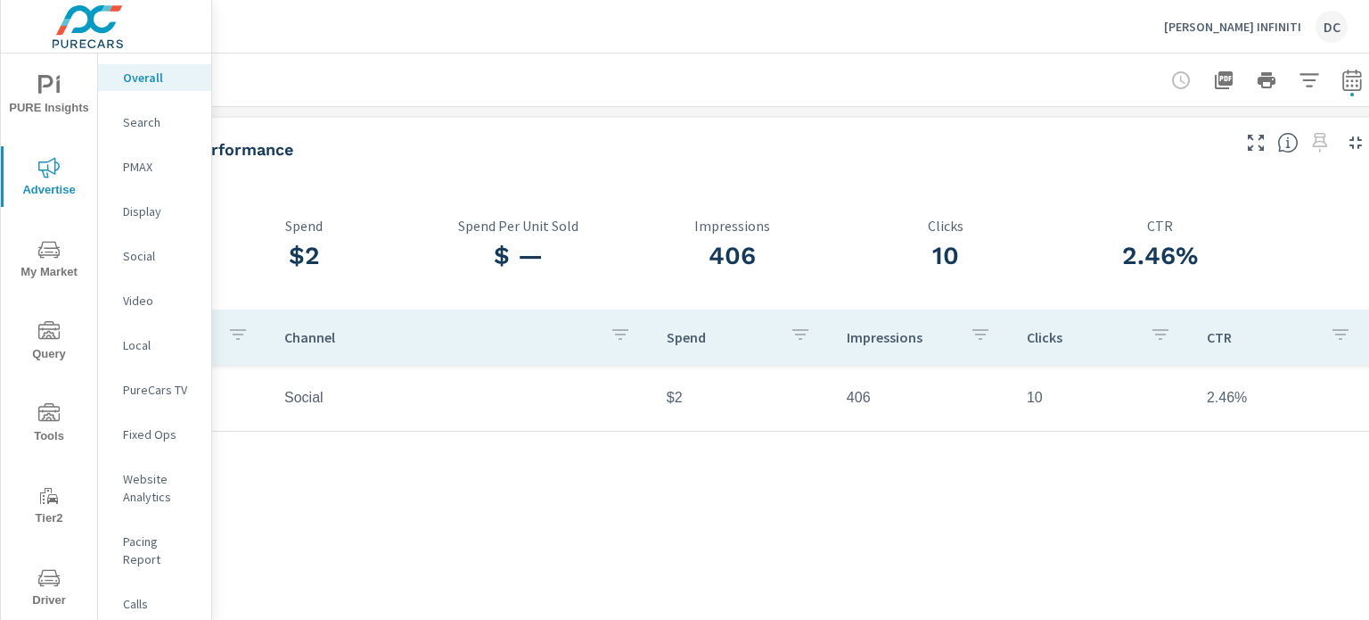
scroll to position [0, 175]
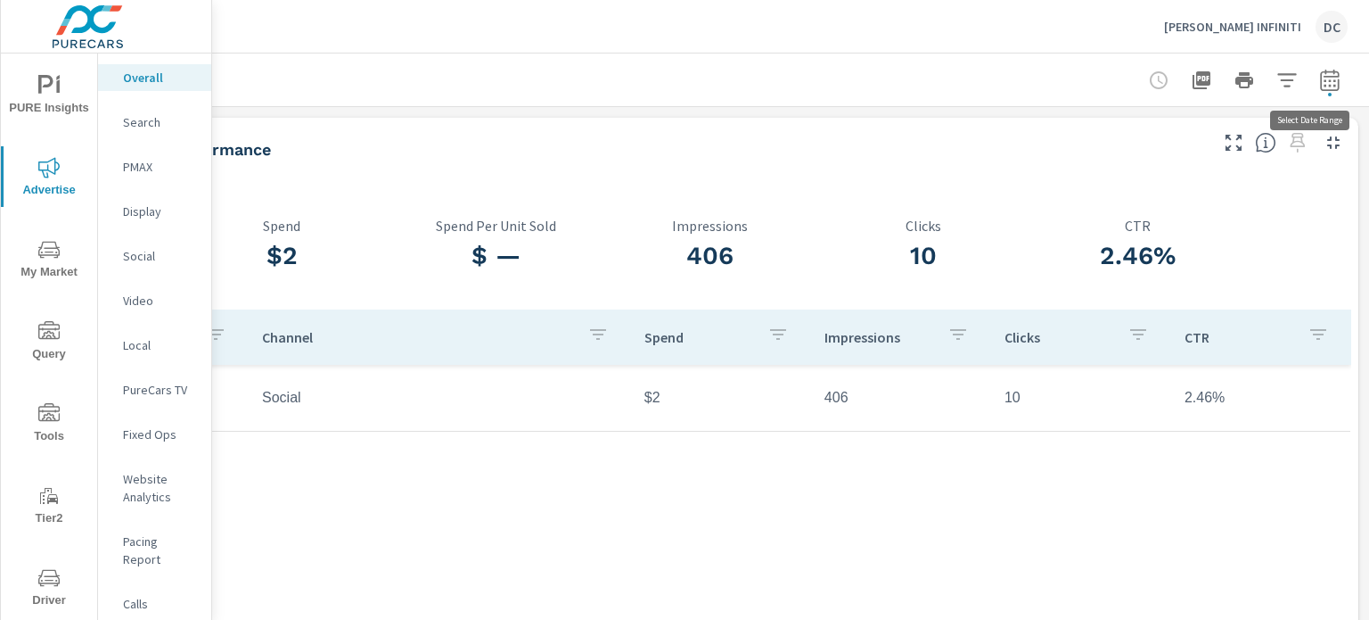
click at [1320, 79] on icon "button" at bounding box center [1329, 79] width 19 height 21
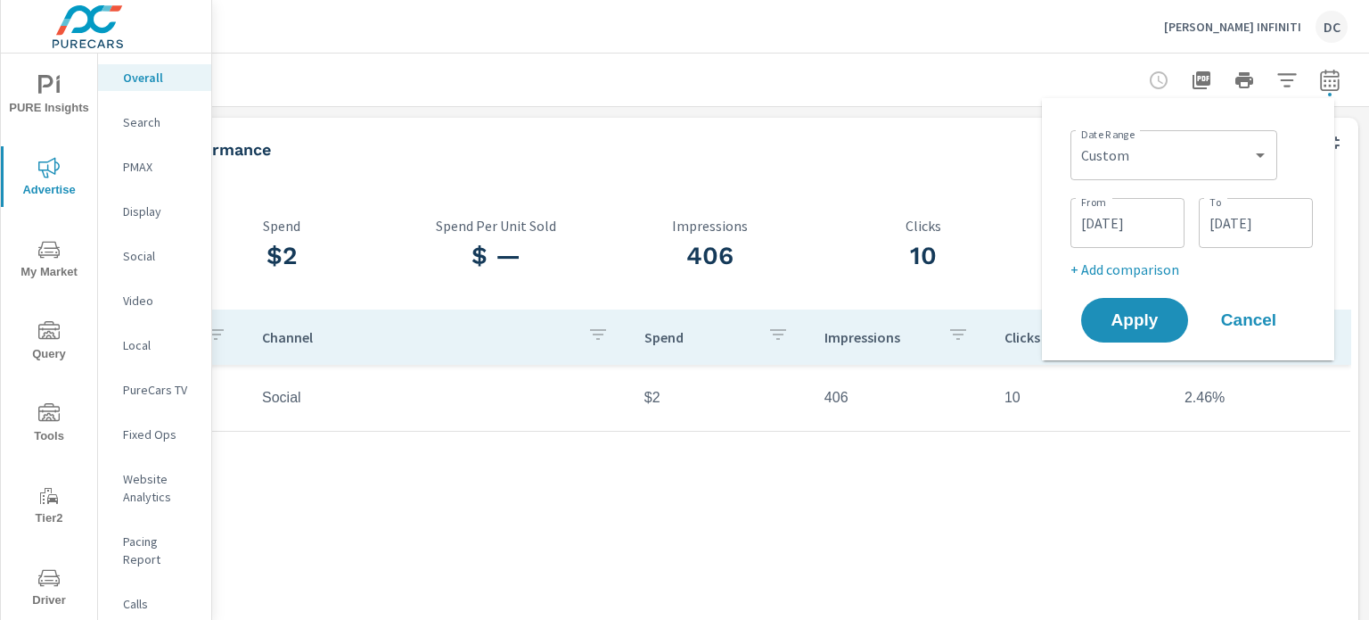
click at [1017, 70] on div at bounding box center [709, 79] width 1277 height 53
